Goal: Information Seeking & Learning: Learn about a topic

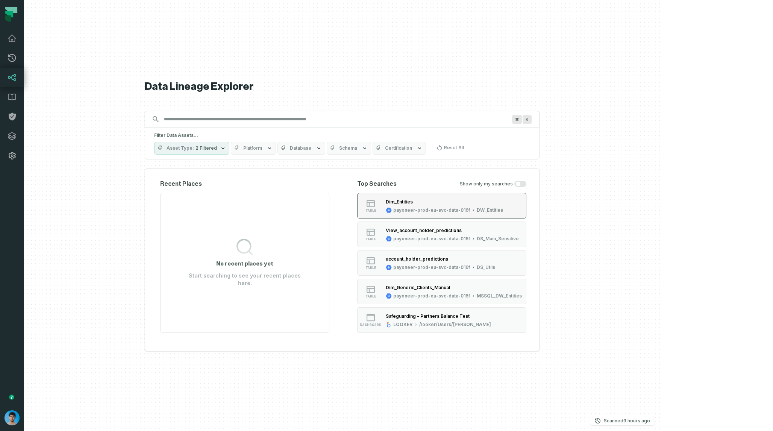
click at [413, 203] on div "Dim_Entities" at bounding box center [399, 202] width 27 height 6
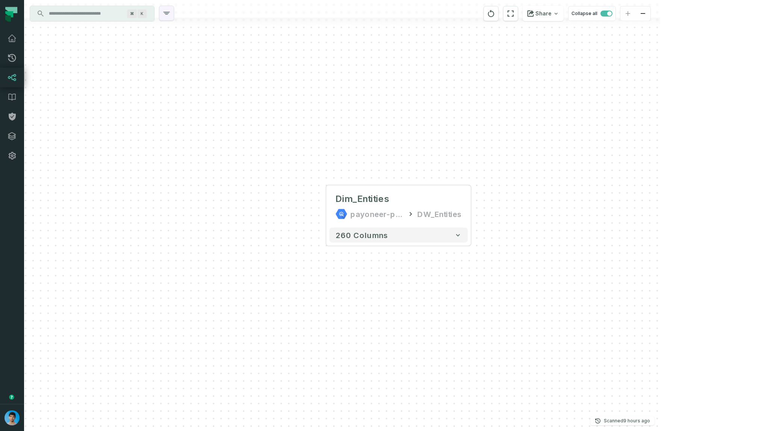
click at [169, 12] on icon "button" at bounding box center [167, 13] width 6 height 2
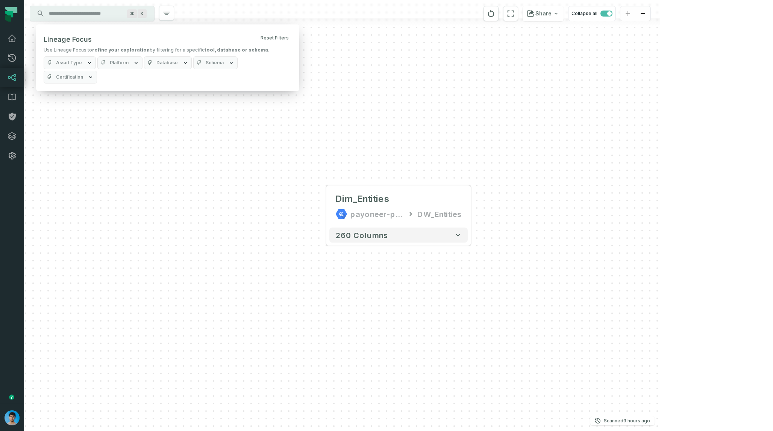
click at [127, 62] on button "Platform" at bounding box center [119, 62] width 45 height 13
click at [101, 108] on button "BIGQUERY (431,571)" at bounding box center [104, 108] width 6 height 6
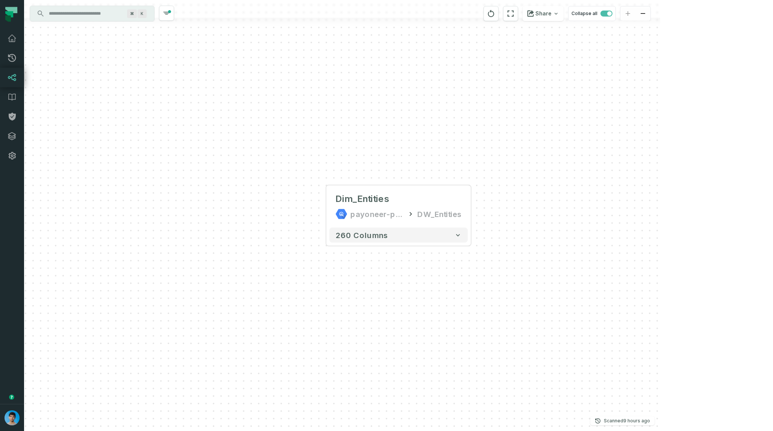
click at [269, 143] on div "Dim_Entities payoneer-prod-eu-svc-data-016f DW_Entities + 260 columns" at bounding box center [342, 215] width 636 height 431
click at [473, 206] on button "+" at bounding box center [471, 207] width 14 height 14
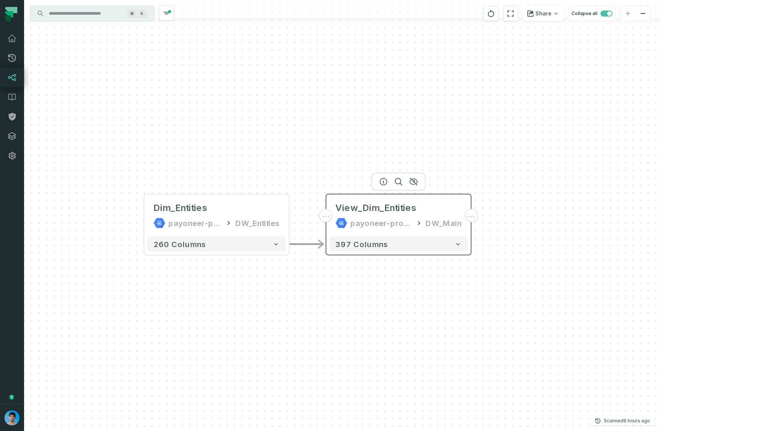
click at [471, 215] on span "..." at bounding box center [471, 215] width 8 height 7
click at [472, 218] on button "+" at bounding box center [471, 216] width 14 height 14
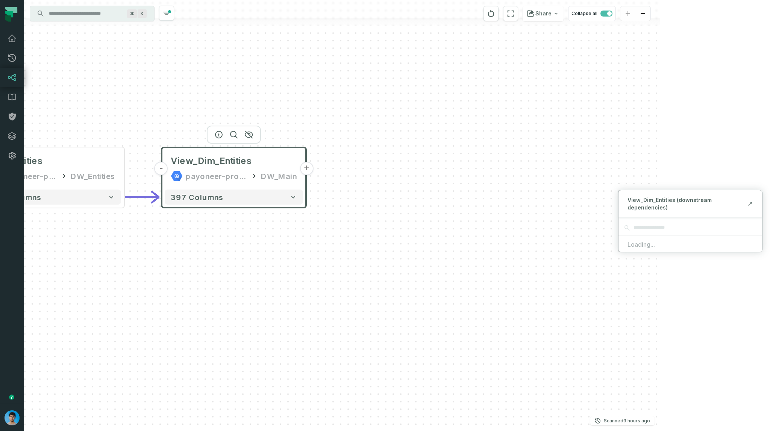
drag, startPoint x: 549, startPoint y: 218, endPoint x: 354, endPoint y: 157, distance: 204.5
click at [354, 157] on div "- View_Dim_Entities payoneer-prod-eu-svc-data-016f DW_Main + 397 columns Dim_En…" at bounding box center [342, 215] width 636 height 431
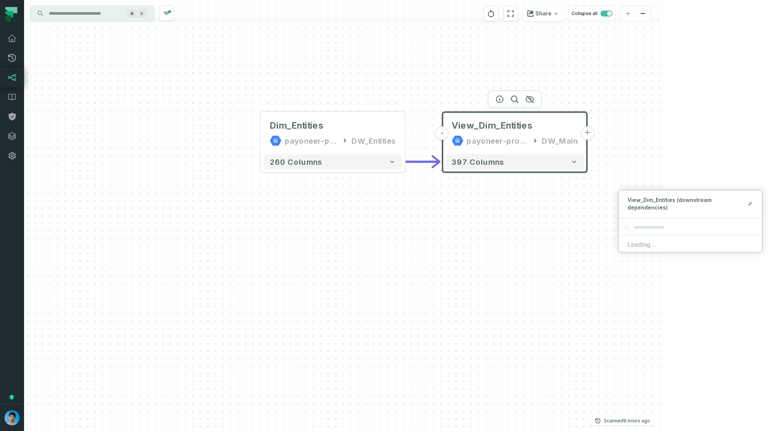
drag, startPoint x: 303, startPoint y: 208, endPoint x: 611, endPoint y: 187, distance: 308.3
click at [612, 187] on div "- View_Dim_Entities payoneer-prod-eu-svc-data-016f DW_Main + 397 columns Dim_En…" at bounding box center [342, 215] width 636 height 431
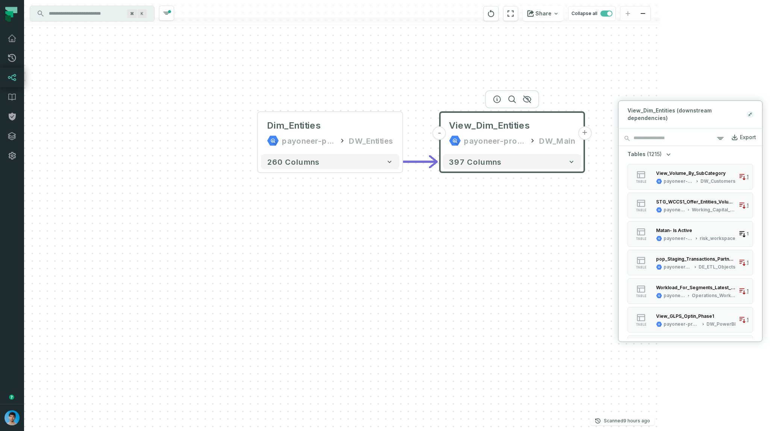
click at [752, 115] on icon at bounding box center [749, 114] width 5 height 6
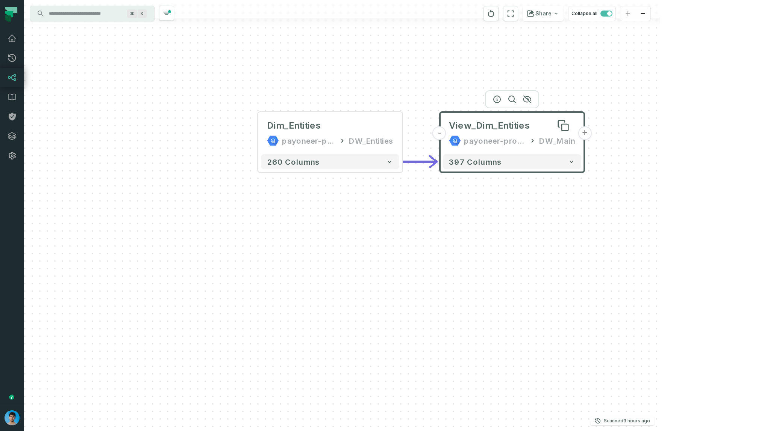
click at [529, 126] on span "View_Dim_Entities" at bounding box center [489, 126] width 81 height 12
click at [496, 100] on icon "button" at bounding box center [497, 99] width 9 height 9
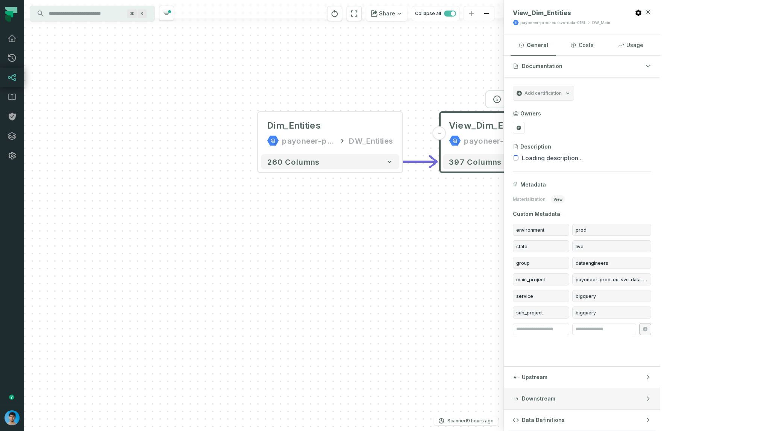
click at [660, 403] on button "Downstream" at bounding box center [582, 398] width 156 height 21
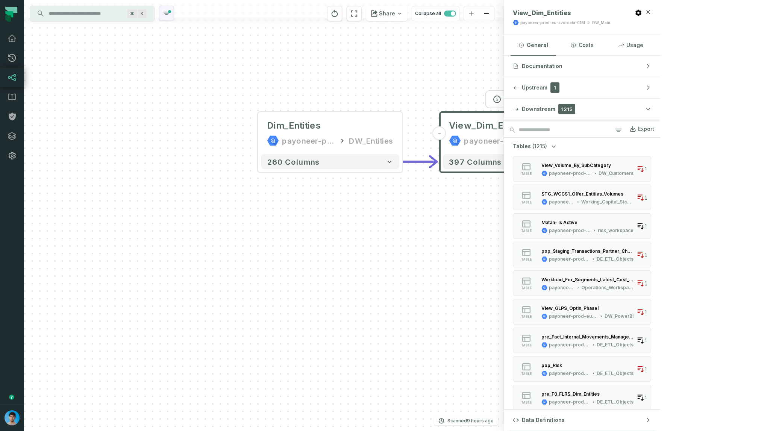
click at [166, 12] on icon "button" at bounding box center [166, 13] width 9 height 9
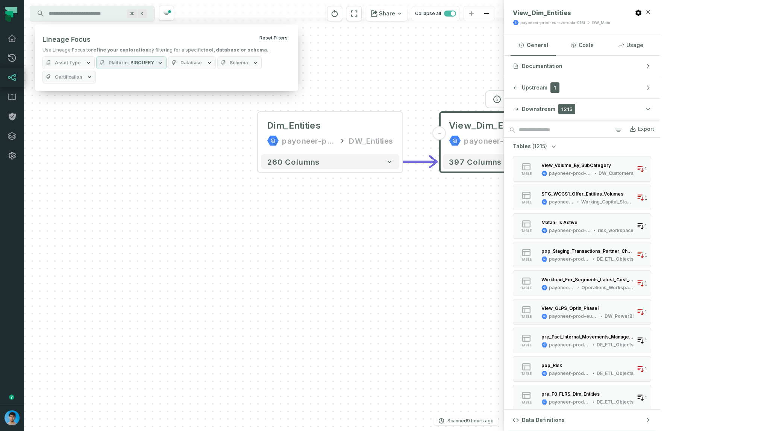
click at [267, 38] on button "Reset Filters" at bounding box center [273, 38] width 34 height 12
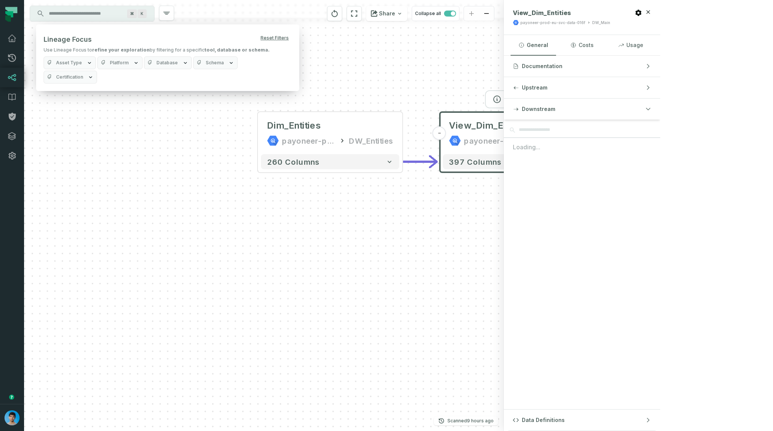
click at [610, 21] on div "DW_Main" at bounding box center [601, 23] width 18 height 6
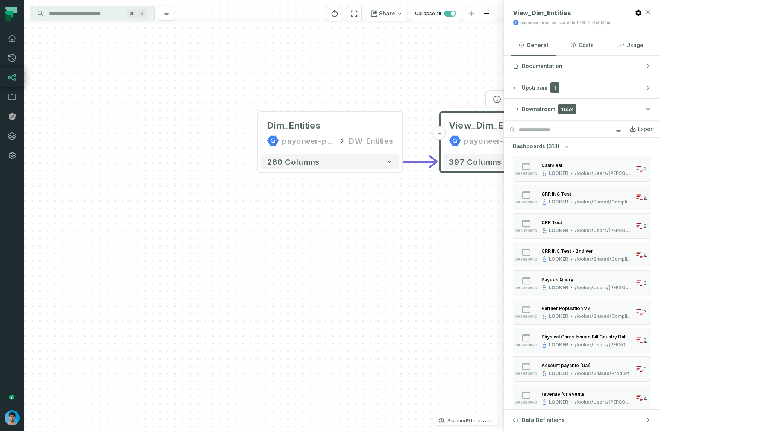
click at [650, 13] on icon "button" at bounding box center [648, 11] width 3 height 3
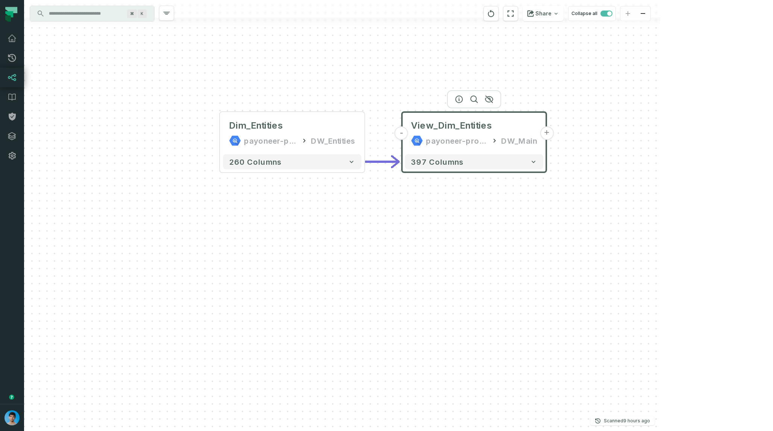
drag, startPoint x: 642, startPoint y: 127, endPoint x: 531, endPoint y: 127, distance: 110.5
click at [531, 127] on div "- View_Dim_Entities payoneer-prod-eu-svc-data-016f DW_Main + 397 columns Dim_En…" at bounding box center [342, 215] width 636 height 431
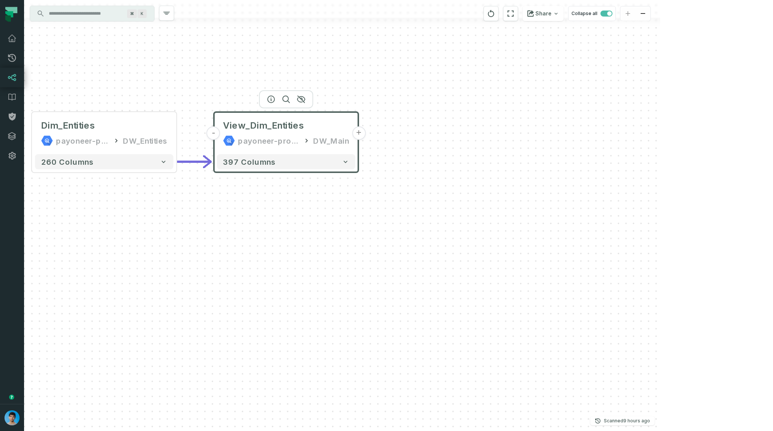
drag, startPoint x: 719, startPoint y: 140, endPoint x: 564, endPoint y: 138, distance: 154.9
click at [564, 138] on div "- View_Dim_Entities payoneer-prod-eu-svc-data-016f DW_Main + 397 columns Dim_En…" at bounding box center [342, 215] width 636 height 431
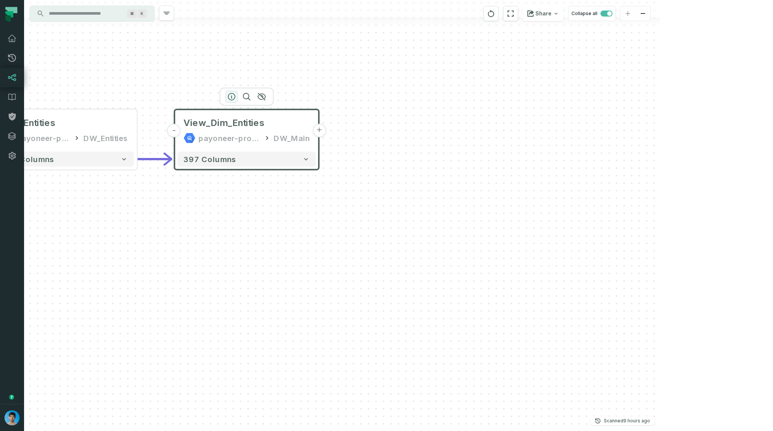
click at [233, 98] on icon "button" at bounding box center [231, 96] width 9 height 9
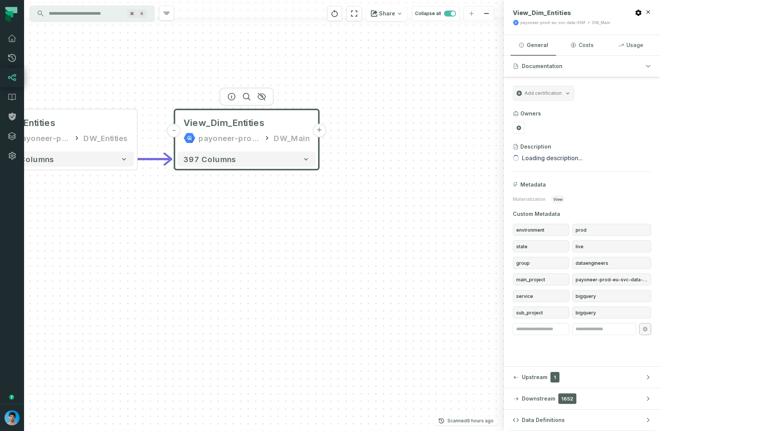
click at [316, 132] on button "+" at bounding box center [319, 131] width 14 height 14
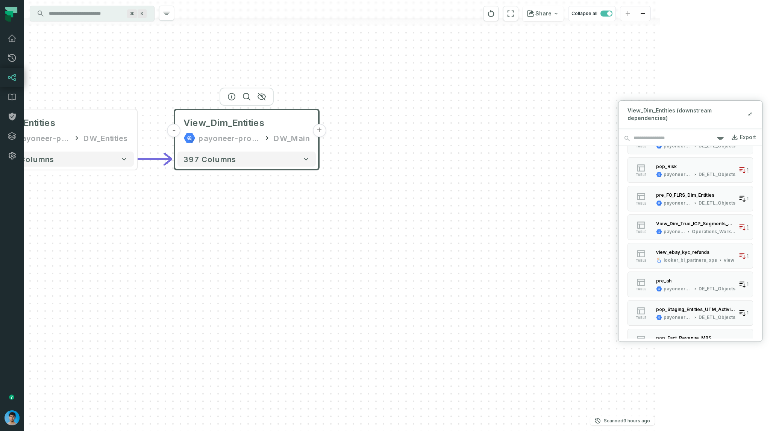
scroll to position [726, 0]
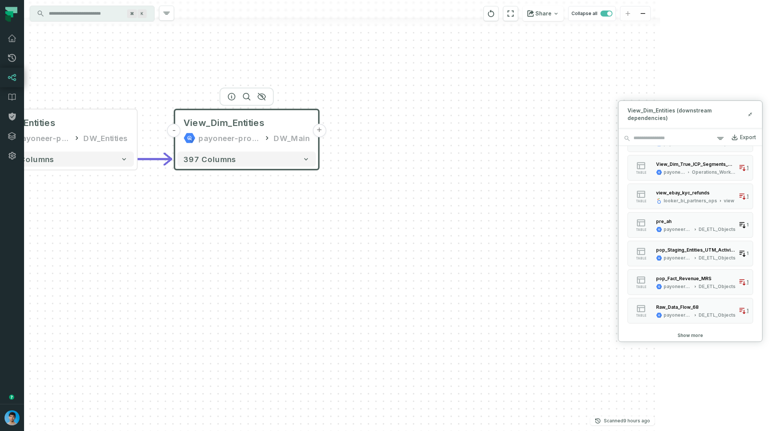
click at [698, 333] on button "Show more" at bounding box center [690, 335] width 26 height 6
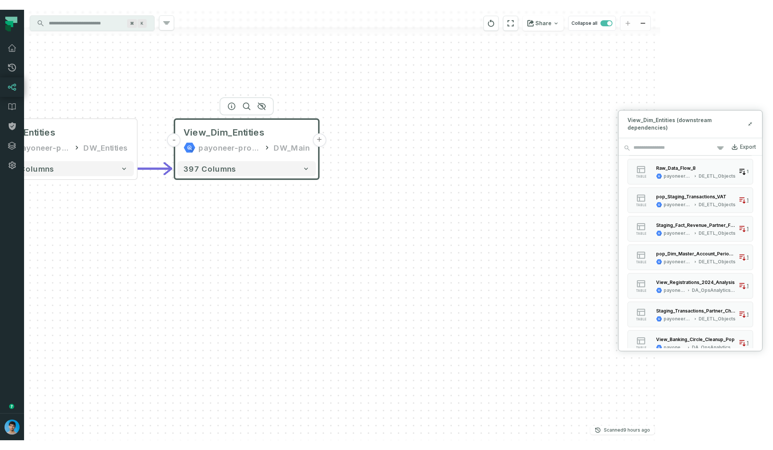
scroll to position [1155, 0]
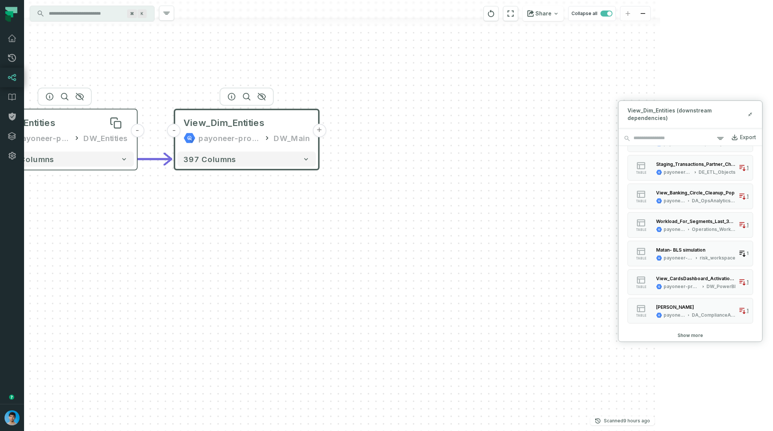
click at [102, 125] on div "Dim_Entities" at bounding box center [65, 123] width 126 height 12
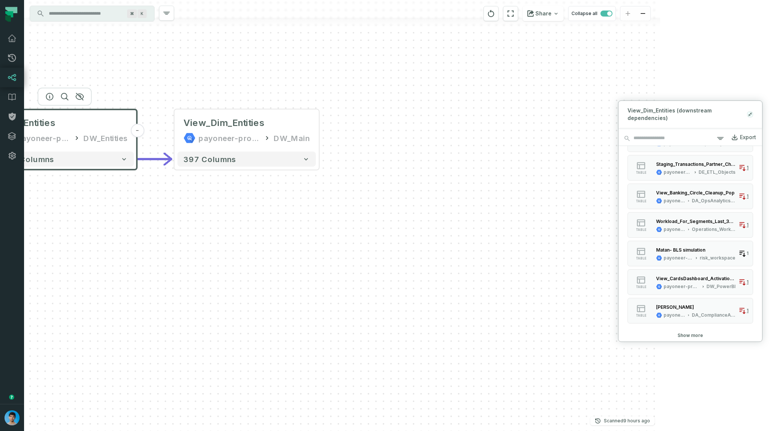
click at [750, 114] on icon at bounding box center [751, 114] width 2 height 2
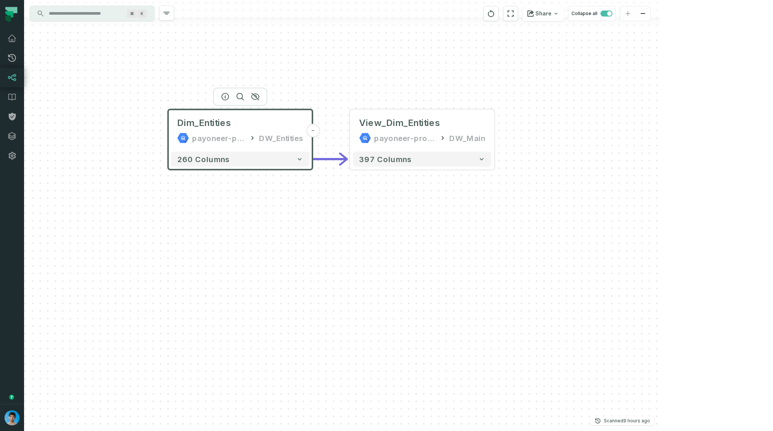
drag, startPoint x: 137, startPoint y: 271, endPoint x: 339, endPoint y: 269, distance: 201.9
click at [338, 270] on div "- View_Dim_Entities payoneer-prod-eu-svc-data-016f DW_Main + 397 columns Dim_En…" at bounding box center [342, 215] width 636 height 431
